Goal: Information Seeking & Learning: Learn about a topic

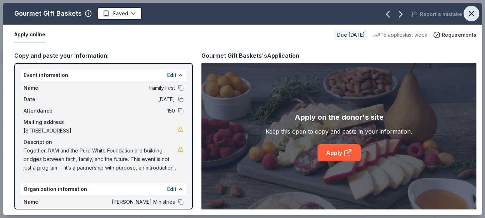
click at [471, 13] on icon "button" at bounding box center [471, 13] width 5 height 5
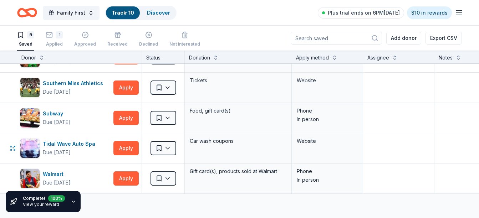
scroll to position [178, 0]
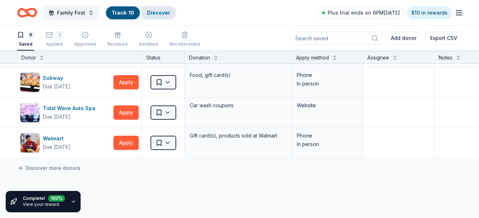
click at [162, 10] on link "Discover" at bounding box center [158, 13] width 23 height 6
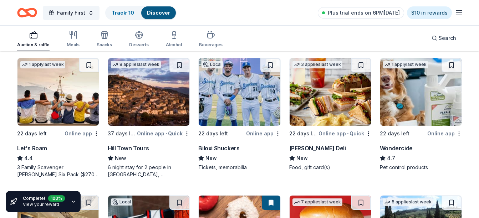
scroll to position [357, 0]
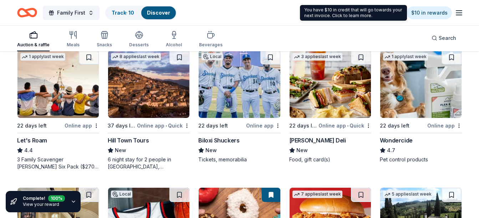
click at [460, 11] on line "button" at bounding box center [460, 11] width 6 height 0
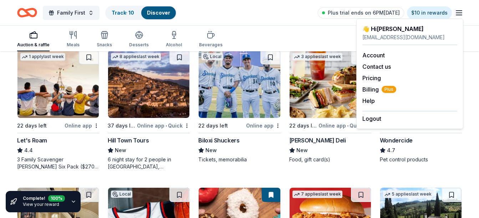
click at [220, 11] on div "Family First Track · 10 Discover Plus trial ends on 6PM[DATE] $10 in rewards" at bounding box center [239, 12] width 445 height 17
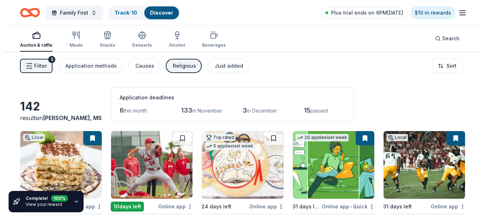
scroll to position [0, 0]
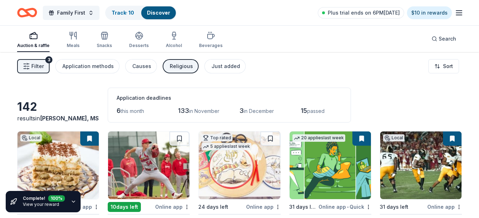
click at [34, 67] on span "Filter" at bounding box center [37, 66] width 12 height 9
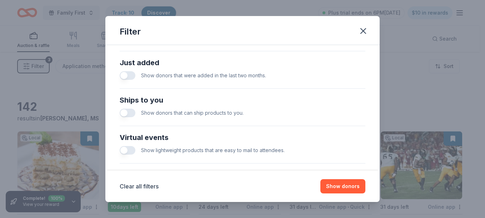
scroll to position [286, 0]
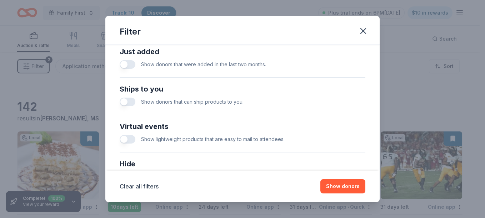
click at [128, 102] on button "button" at bounding box center [128, 102] width 16 height 9
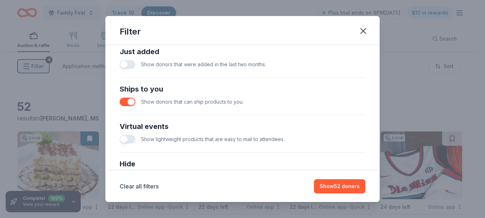
click at [128, 139] on button "button" at bounding box center [128, 139] width 16 height 9
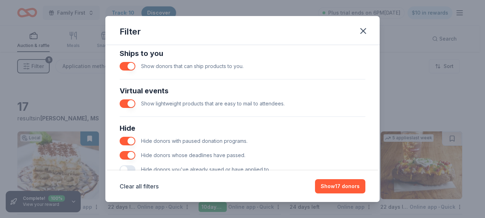
scroll to position [286, 0]
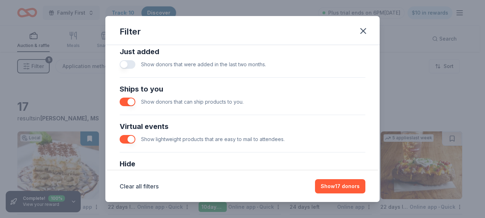
click at [127, 65] on button "button" at bounding box center [128, 64] width 16 height 9
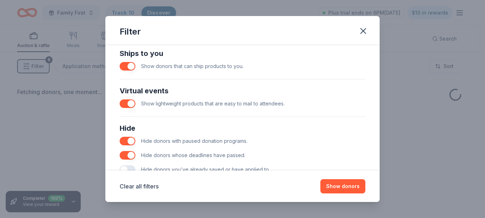
scroll to position [345, 0]
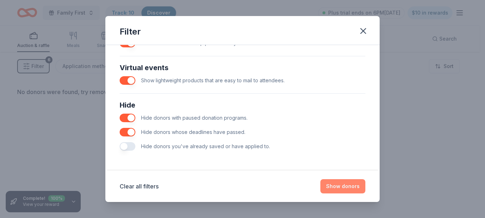
click at [340, 187] on button "Show donors" at bounding box center [342, 187] width 45 height 14
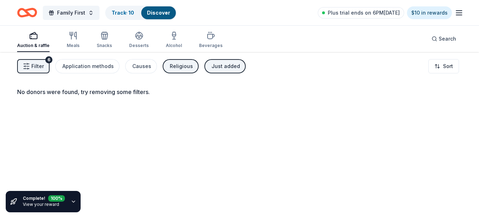
click at [35, 69] on span "Filter" at bounding box center [37, 66] width 12 height 9
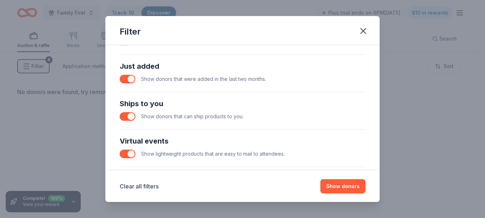
scroll to position [286, 0]
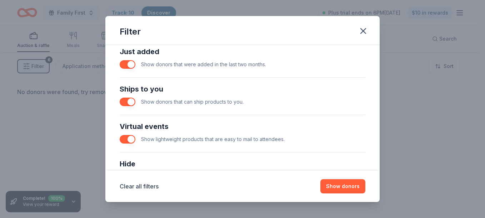
click at [125, 62] on button "button" at bounding box center [128, 64] width 16 height 9
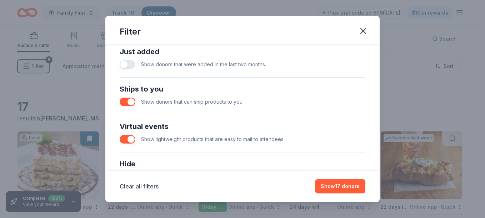
click at [124, 103] on button "button" at bounding box center [128, 102] width 16 height 9
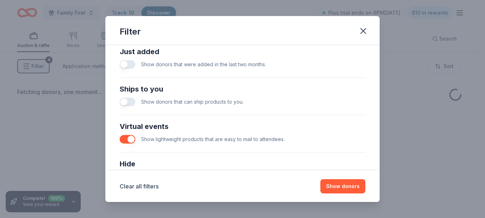
click at [127, 136] on button "button" at bounding box center [128, 139] width 16 height 9
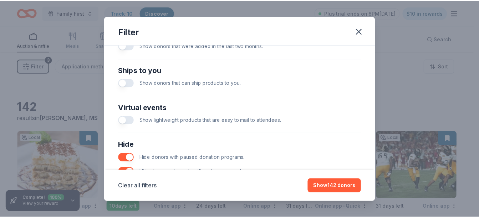
scroll to position [309, 0]
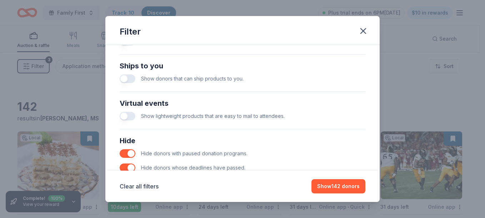
click at [130, 77] on button "button" at bounding box center [128, 79] width 16 height 9
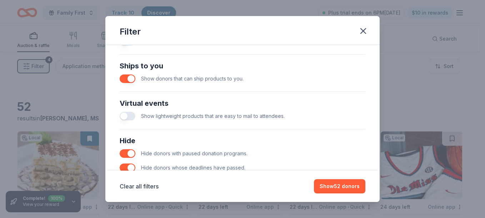
click at [128, 118] on button "button" at bounding box center [128, 116] width 16 height 9
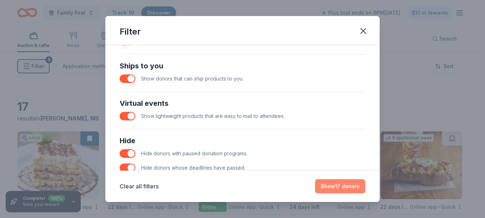
click at [331, 187] on button "Show 17 donors" at bounding box center [340, 187] width 50 height 14
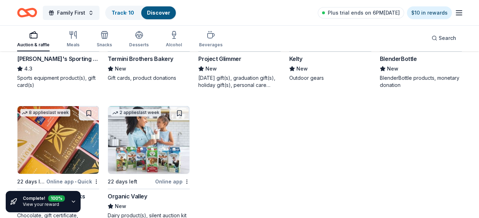
scroll to position [426, 0]
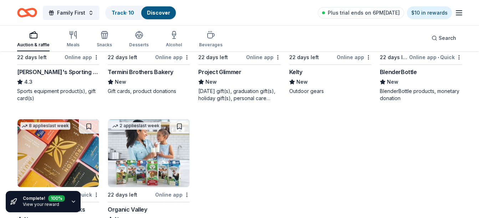
click at [72, 200] on icon "button" at bounding box center [74, 202] width 6 height 6
